Goal: Task Accomplishment & Management: Use online tool/utility

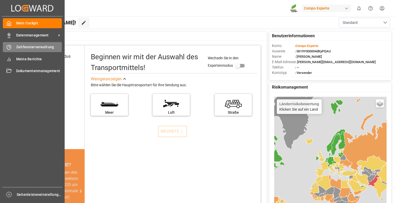
click at [28, 47] on font "Zeitfensterverwaltung" at bounding box center [35, 47] width 38 height 4
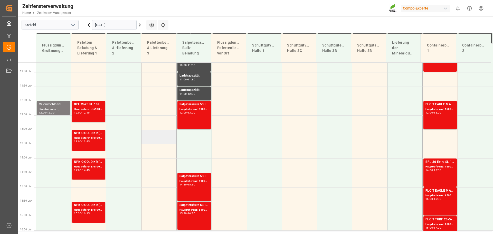
scroll to position [317, 0]
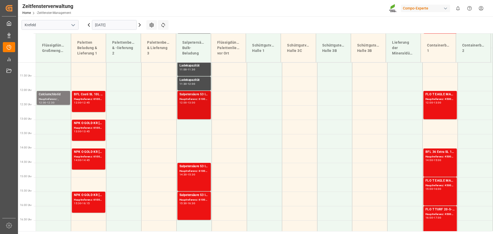
click at [198, 95] on font "Salpetersäure 53 lose" at bounding box center [194, 94] width 31 height 4
click at [199, 166] on font "Salpetersäure 53 lose" at bounding box center [194, 166] width 31 height 4
click at [198, 169] on font "Hauptreferenz: 6100002204, 2000001727" at bounding box center [205, 170] width 53 height 3
click at [197, 165] on font "Salpetersäure 53 lose" at bounding box center [194, 166] width 31 height 4
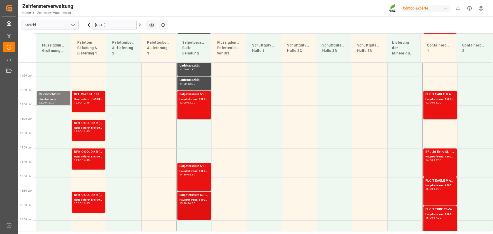
click at [193, 194] on font "Salpetersäure 53 lose" at bounding box center [194, 195] width 31 height 4
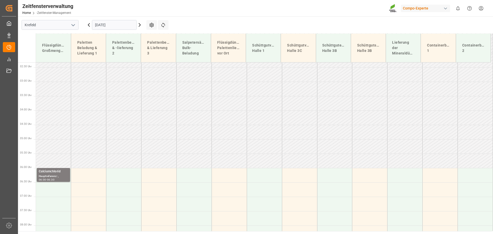
scroll to position [103, 0]
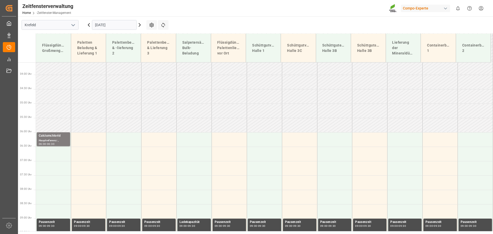
click at [140, 25] on icon at bounding box center [140, 25] width 6 height 6
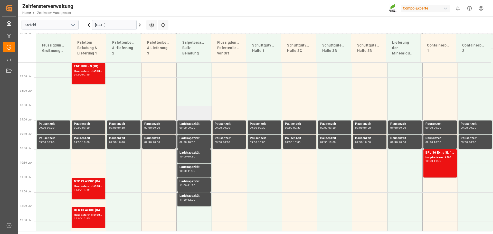
scroll to position [89, 0]
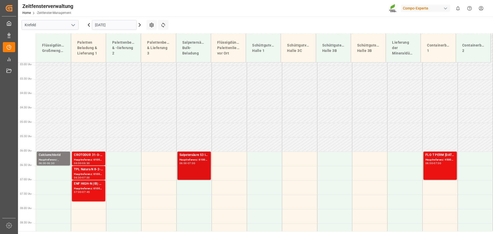
click at [193, 156] on font "Salpetersäure 53 lose" at bounding box center [194, 155] width 31 height 4
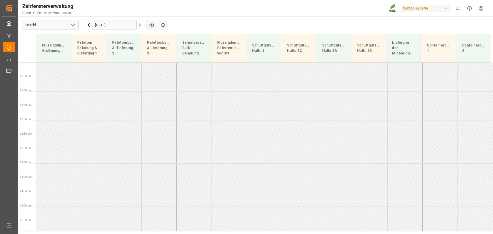
scroll to position [0, 0]
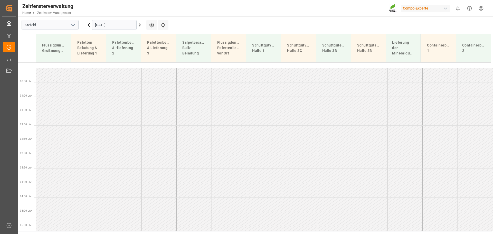
click at [89, 26] on icon at bounding box center [89, 25] width 6 height 6
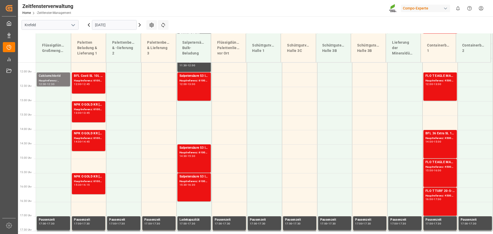
scroll to position [346, 0]
